Goal: Subscribe to service/newsletter

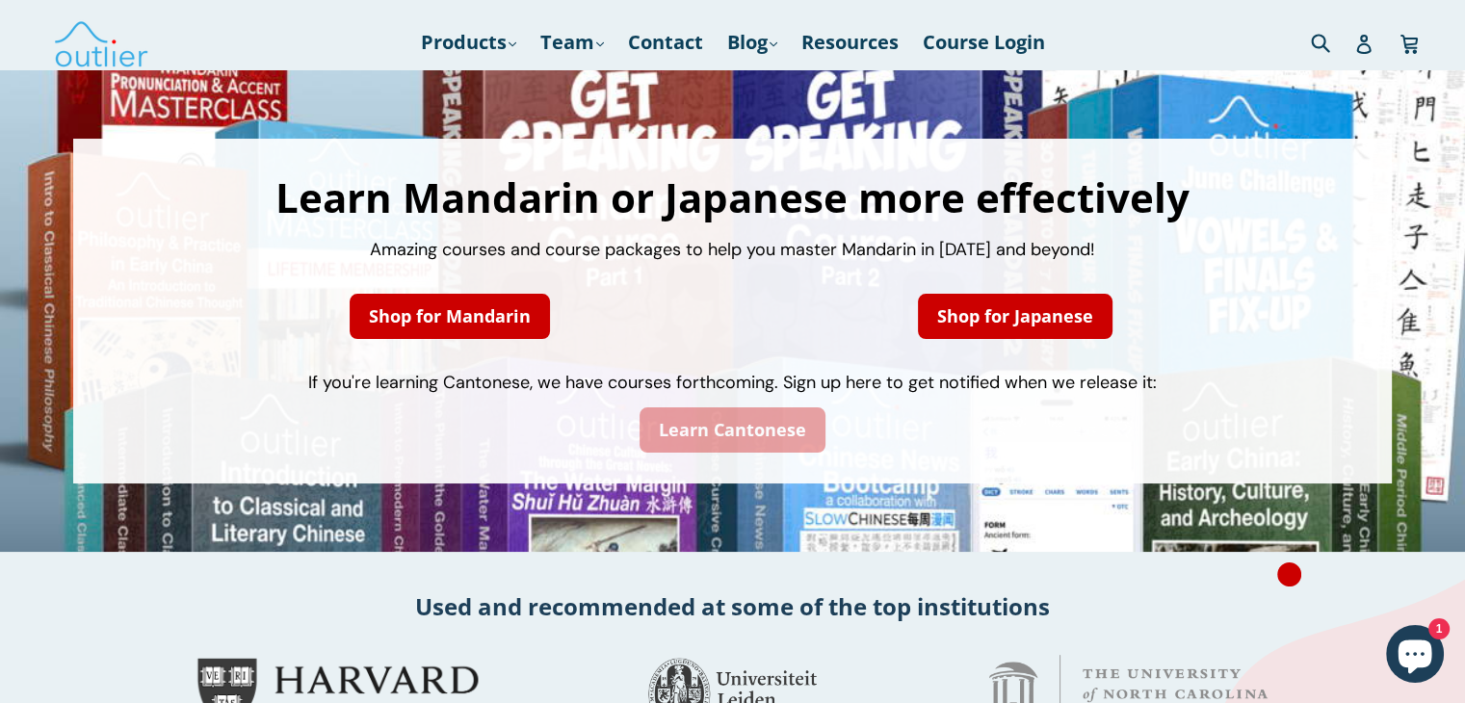
click at [745, 434] on link "Learn Cantonese" at bounding box center [733, 429] width 186 height 45
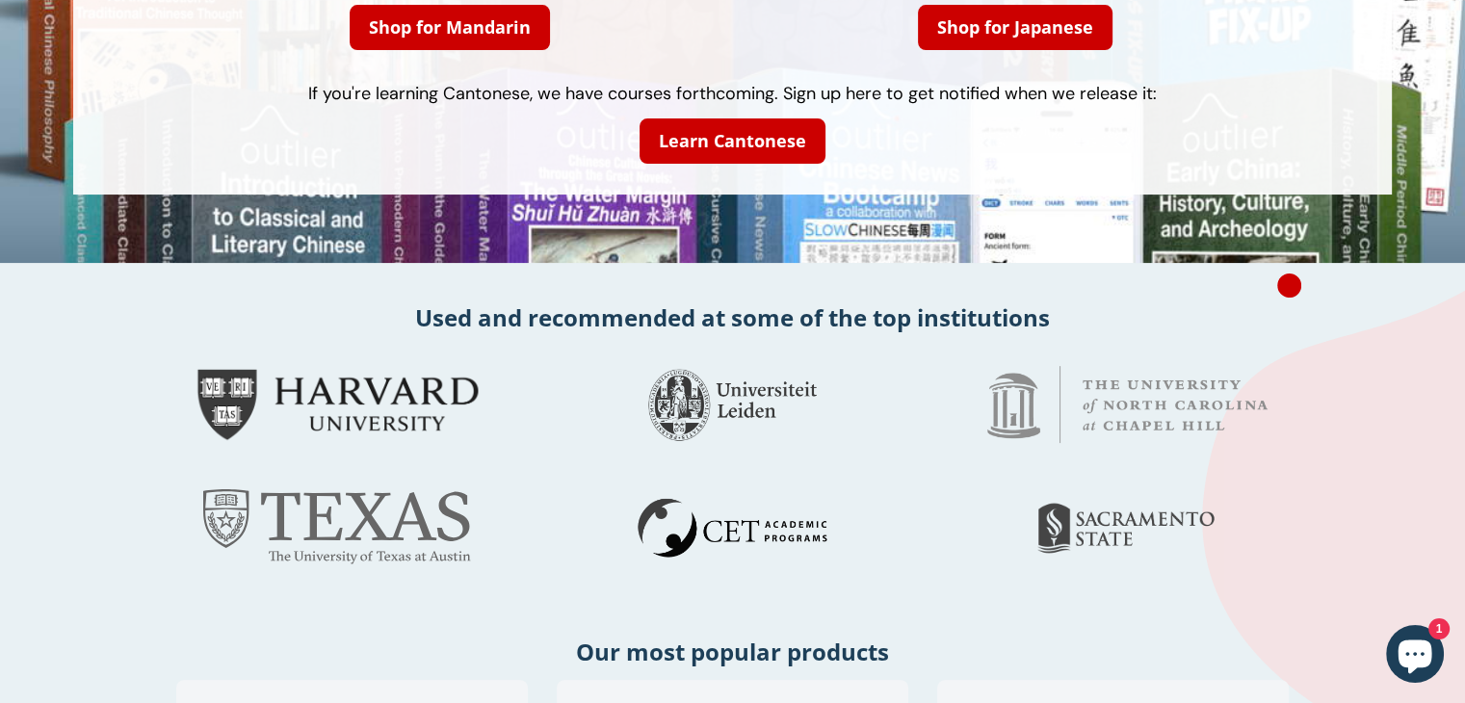
scroll to position [96, 0]
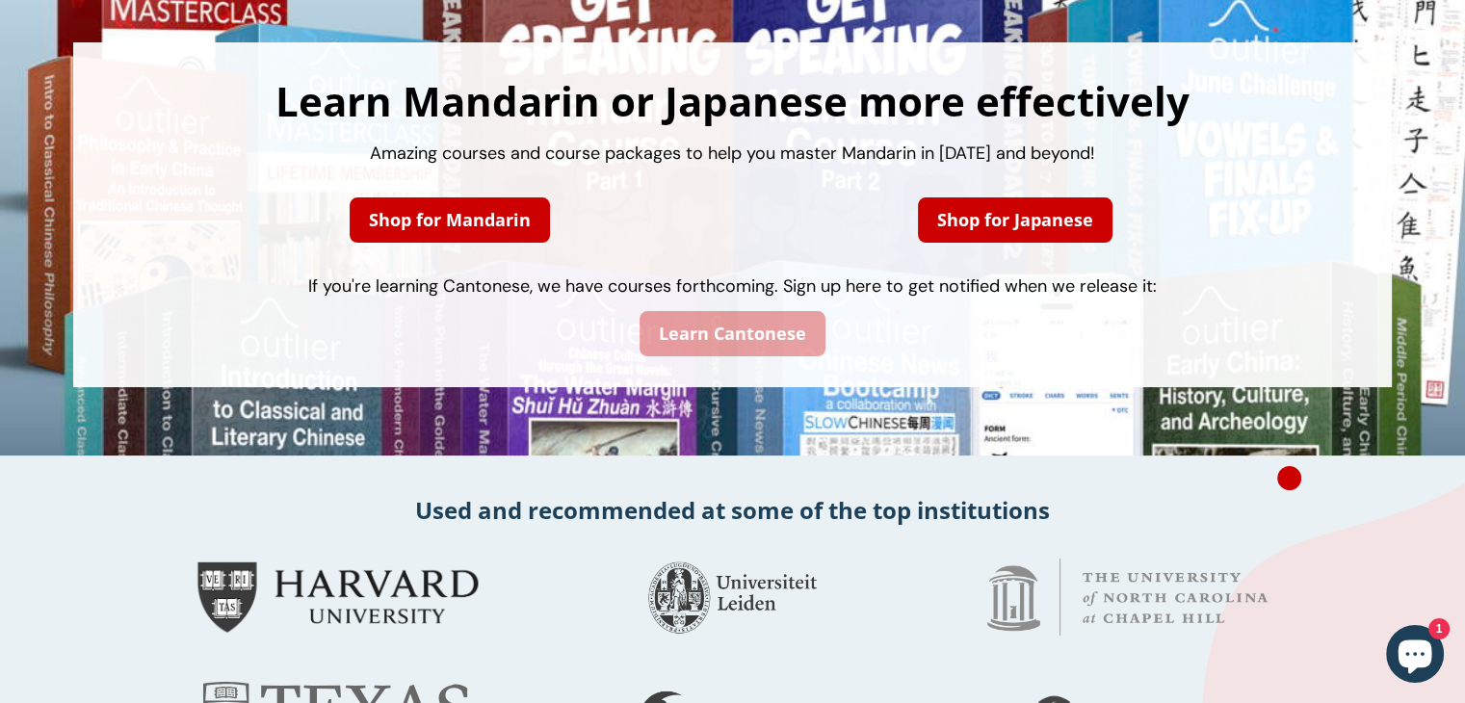
click at [744, 333] on link "Learn Cantonese" at bounding box center [733, 333] width 186 height 45
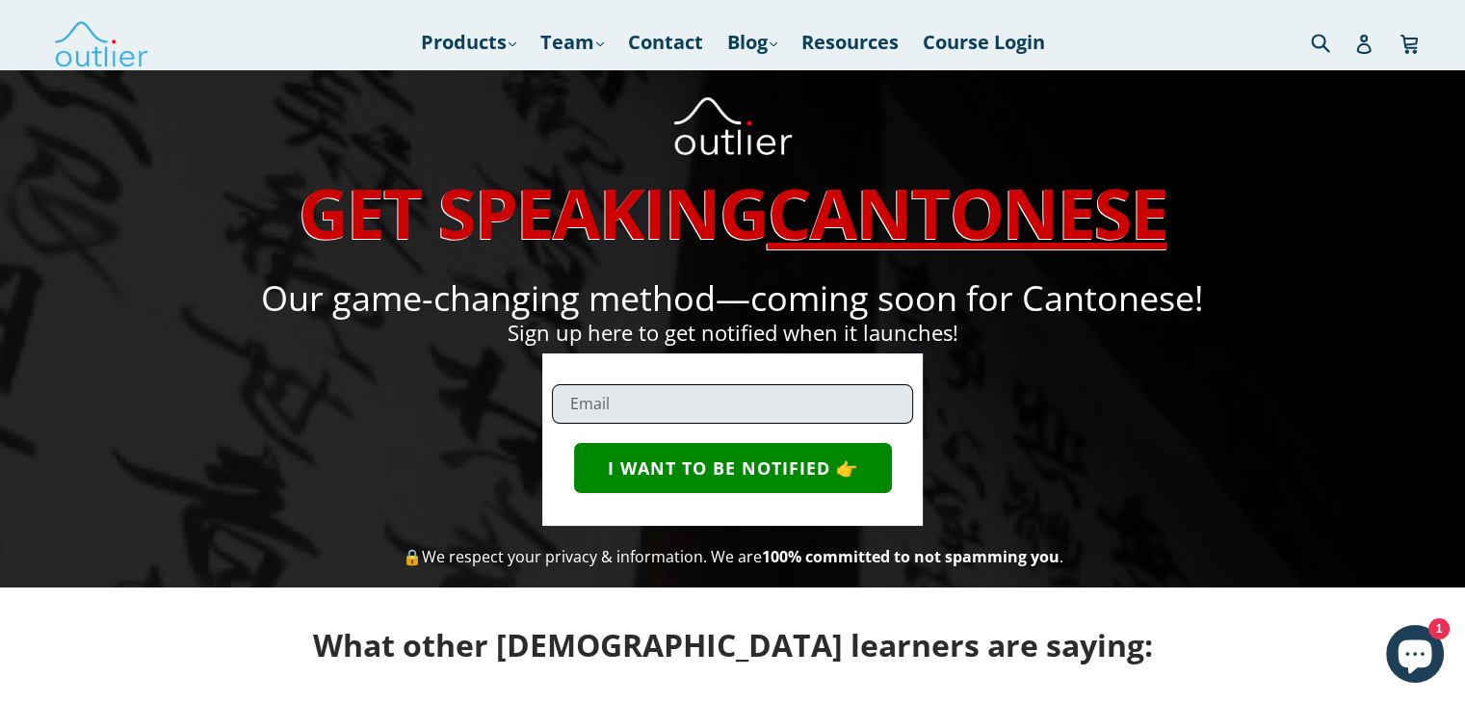
click at [694, 406] on input "email" at bounding box center [732, 403] width 361 height 39
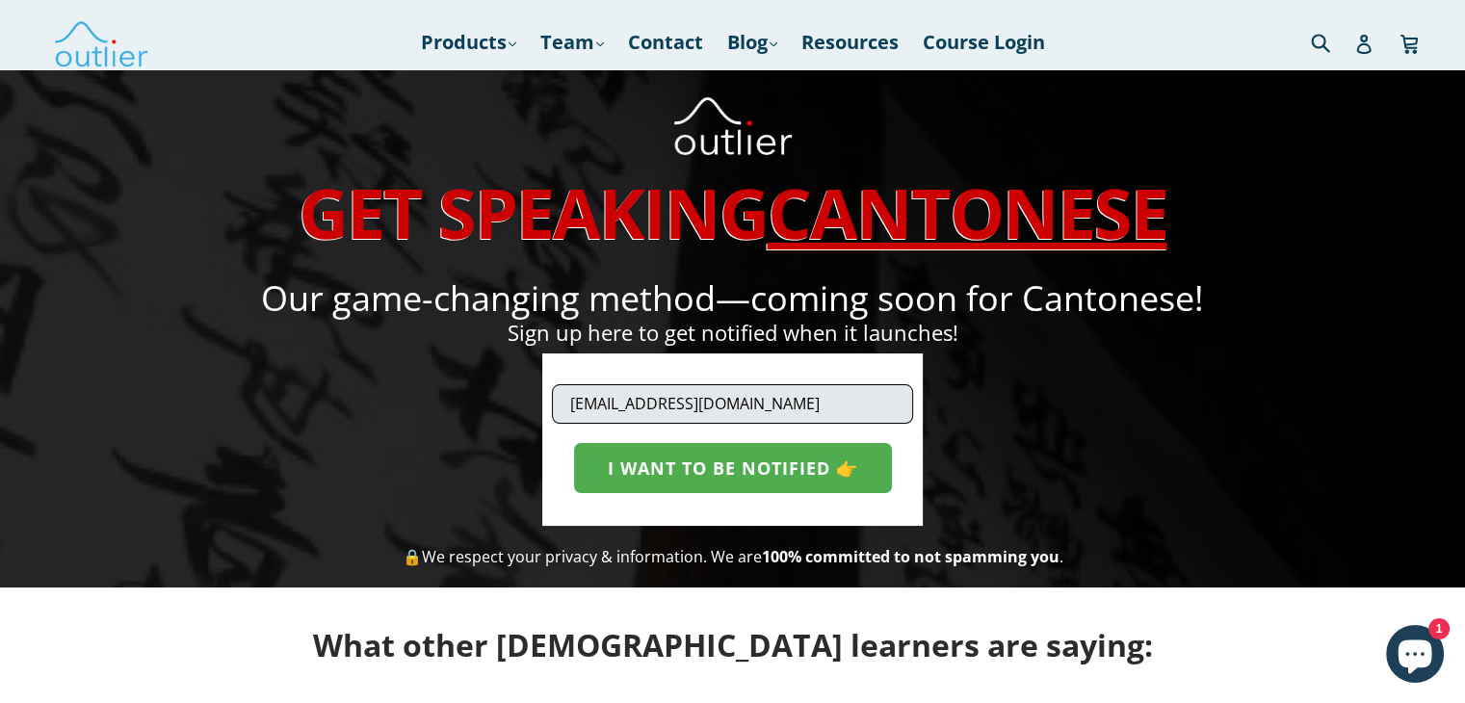
type input "clyonri@gmail.com"
click at [729, 461] on button "I WANT TO BE NOTIFIED 👉" at bounding box center [733, 468] width 318 height 50
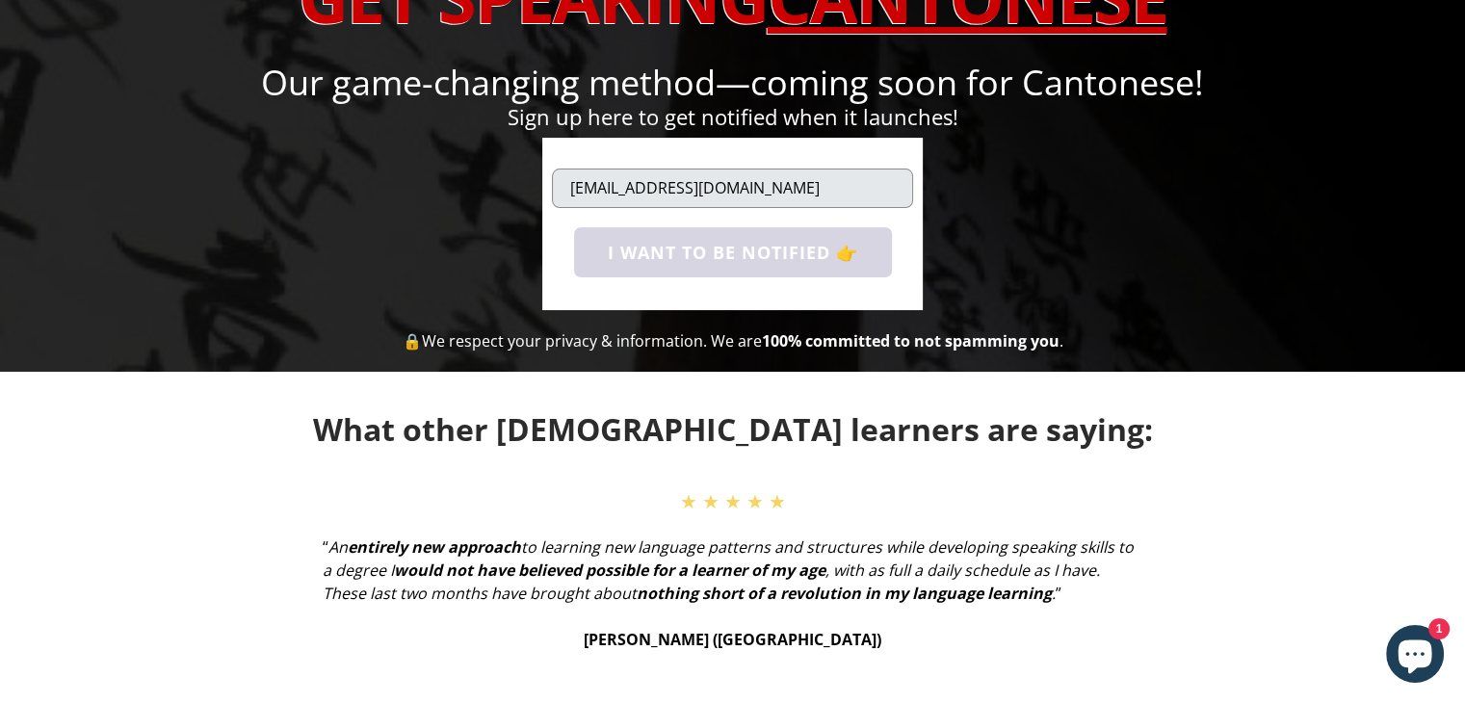
scroll to position [96, 0]
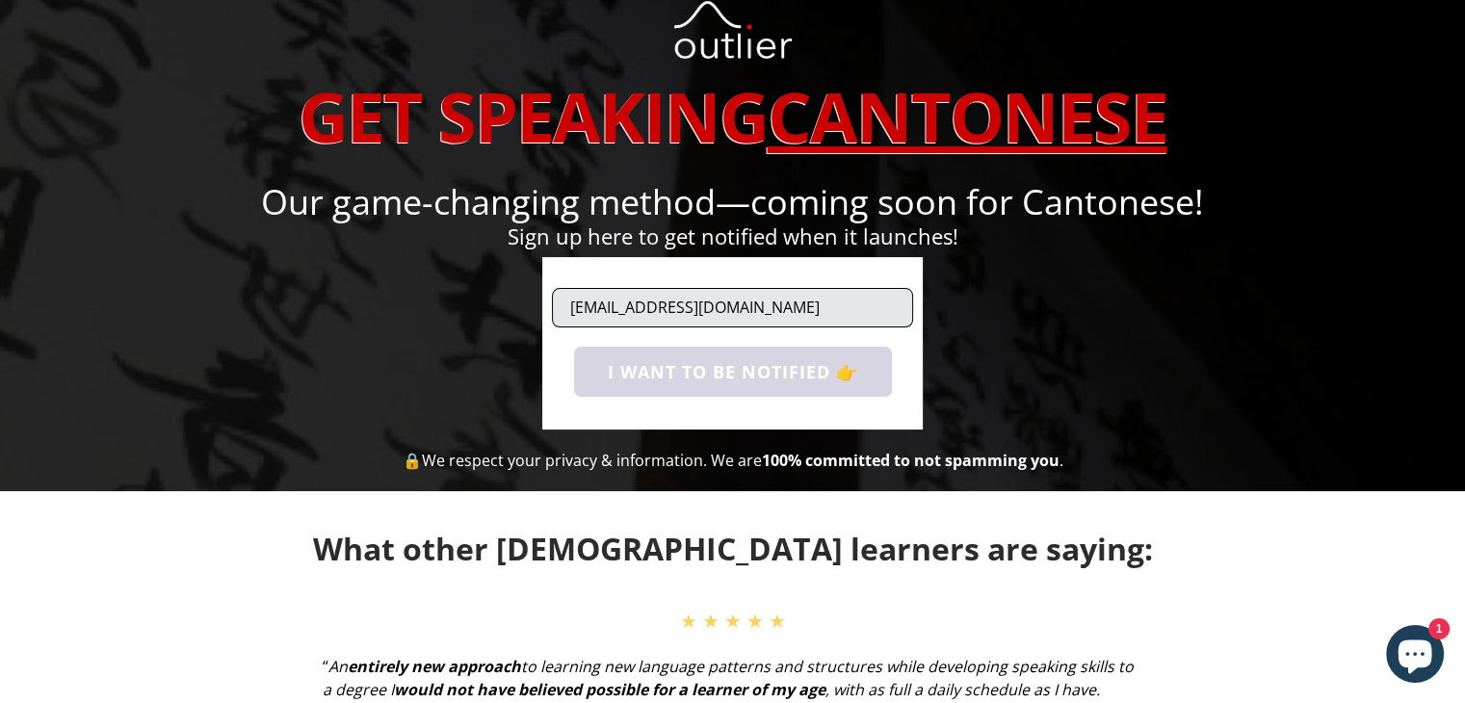
drag, startPoint x: 727, startPoint y: 307, endPoint x: 597, endPoint y: 307, distance: 130.0
click at [597, 307] on input "[EMAIL_ADDRESS][DOMAIN_NAME]" at bounding box center [732, 307] width 361 height 39
click at [597, 306] on input "[EMAIL_ADDRESS][DOMAIN_NAME]" at bounding box center [732, 307] width 361 height 39
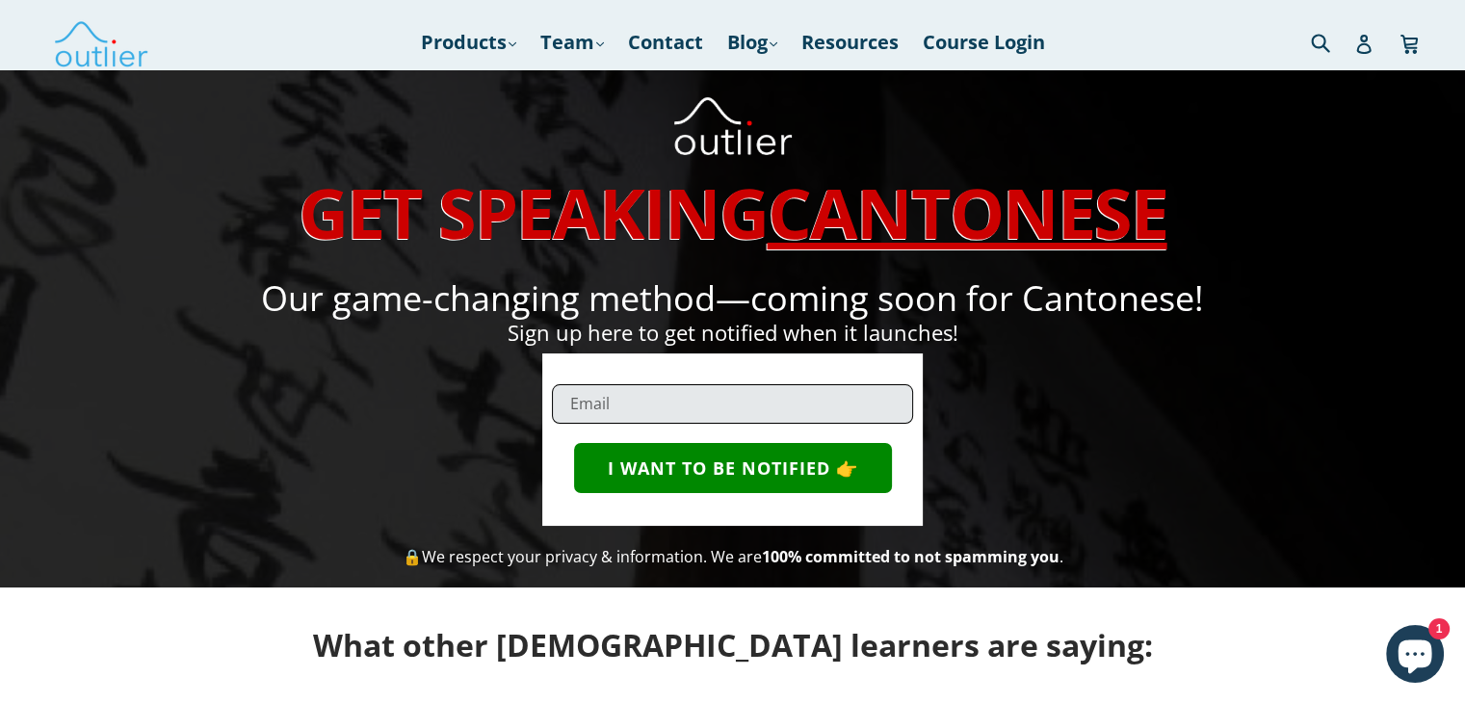
click at [685, 397] on input "email" at bounding box center [732, 403] width 361 height 39
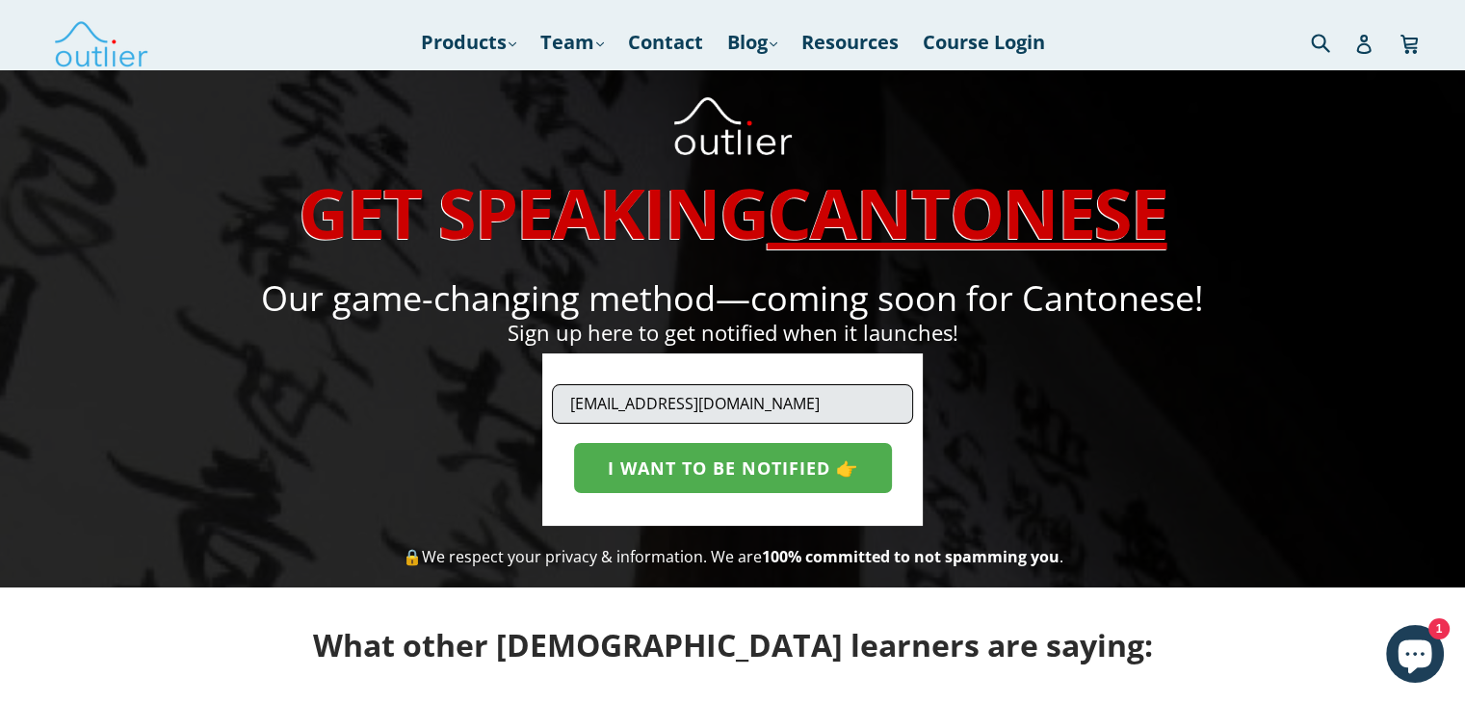
type input "[EMAIL_ADDRESS][DOMAIN_NAME]"
click at [714, 458] on button "I WANT TO BE NOTIFIED 👉" at bounding box center [733, 468] width 318 height 50
